Goal: Find specific page/section

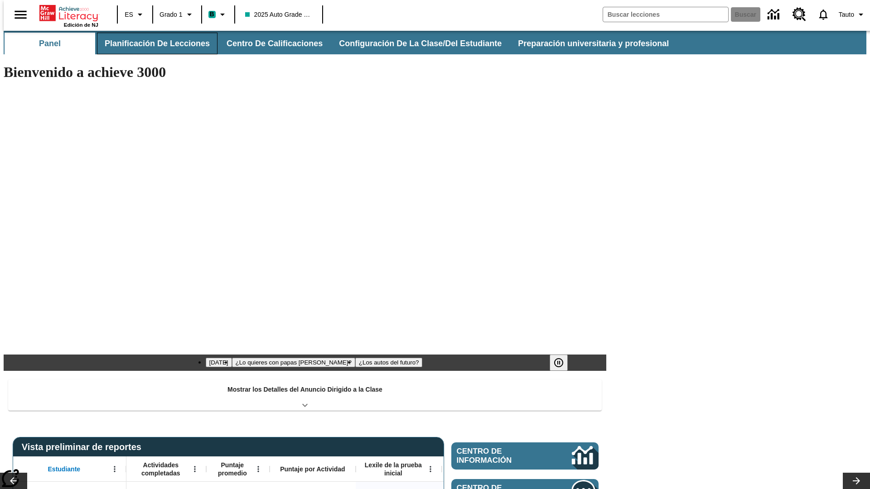
click at [152, 43] on button "Planificación de lecciones" at bounding box center [157, 44] width 120 height 22
